Goal: Transaction & Acquisition: Purchase product/service

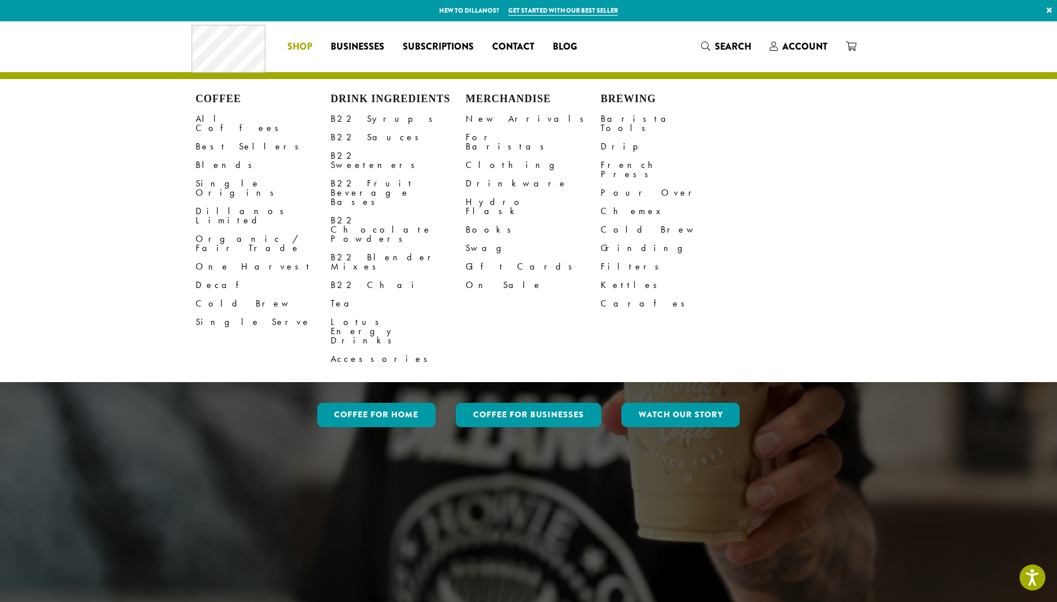
click at [294, 45] on span "Shop" at bounding box center [299, 47] width 25 height 14
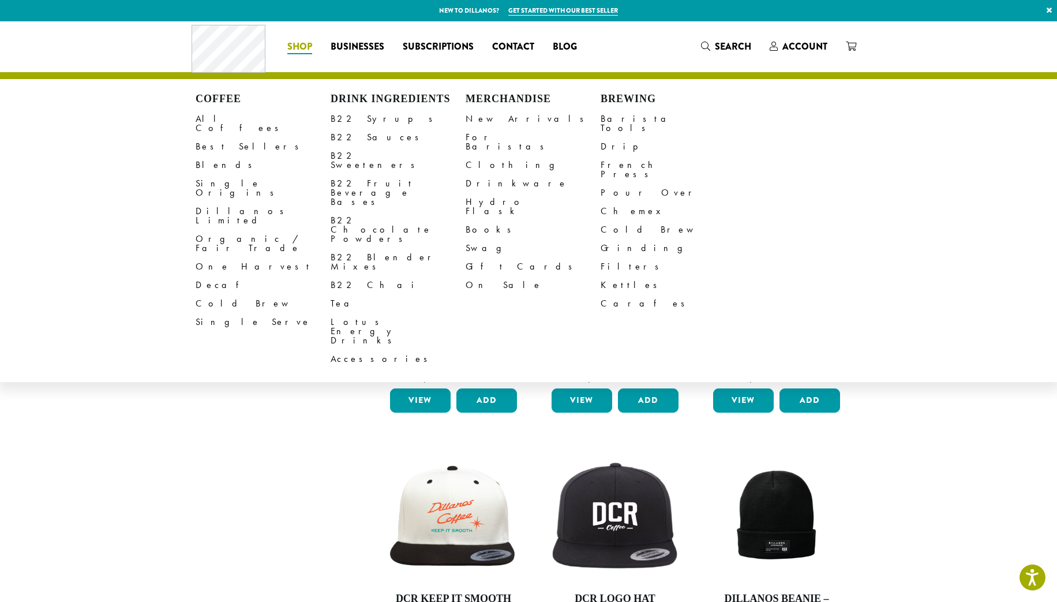
click at [303, 46] on span "Shop" at bounding box center [299, 47] width 25 height 14
click at [220, 121] on link "All Coffees" at bounding box center [263, 124] width 135 height 28
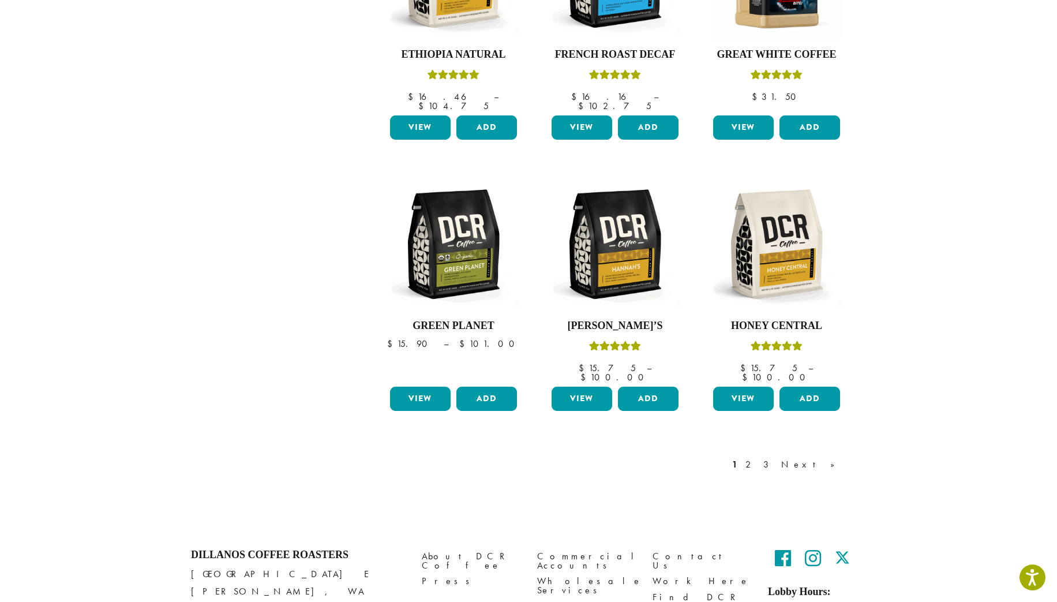
scroll to position [875, 0]
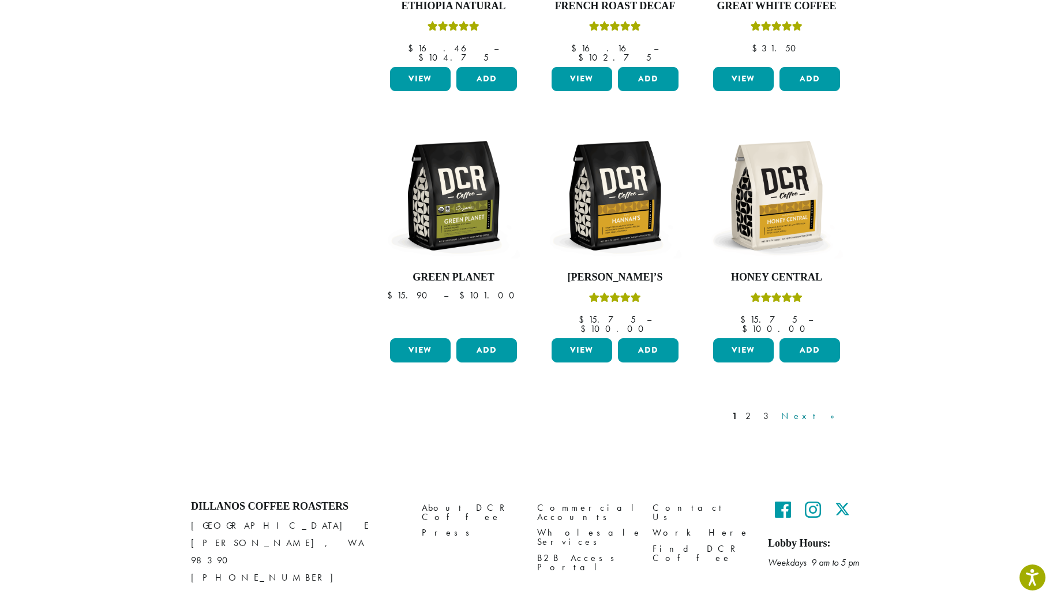
click at [834, 409] on link "Next »" at bounding box center [812, 416] width 66 height 14
